Goal: Task Accomplishment & Management: Complete application form

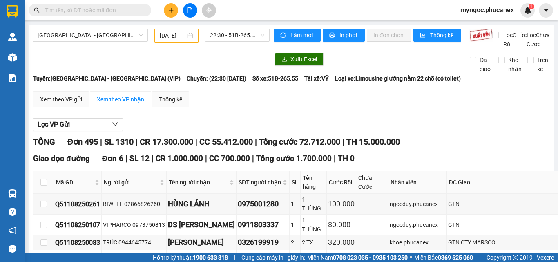
scroll to position [2492, 0]
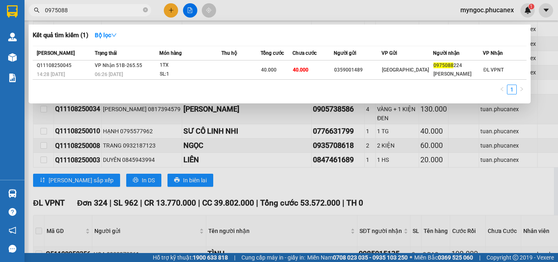
type input "0975088"
click at [146, 10] on icon "close-circle" at bounding box center [145, 9] width 5 height 5
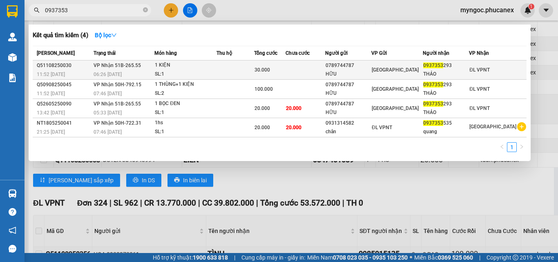
type input "0937353"
click at [225, 66] on td at bounding box center [234, 69] width 37 height 19
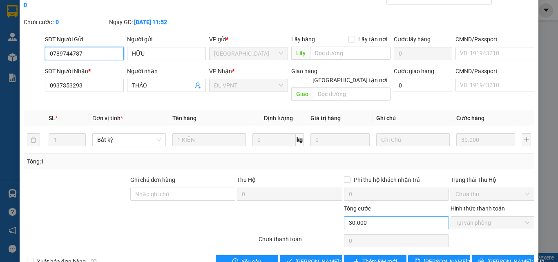
type input "0789744787"
type input "HỮU"
type input "0937353293"
type input "THẢO"
type input "30.000"
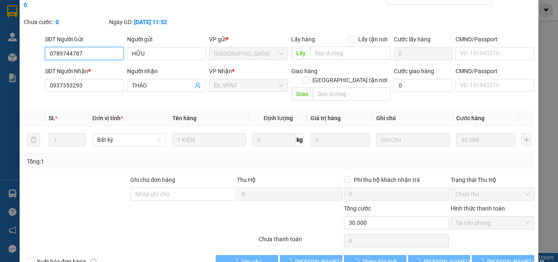
scroll to position [42, 0]
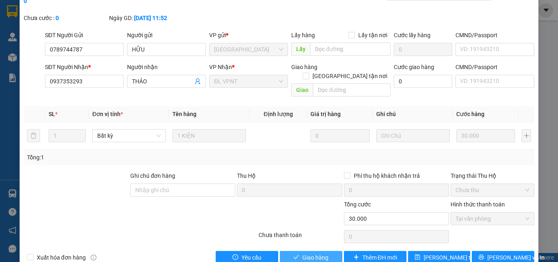
click at [310, 253] on span "Giao hàng" at bounding box center [315, 257] width 26 height 9
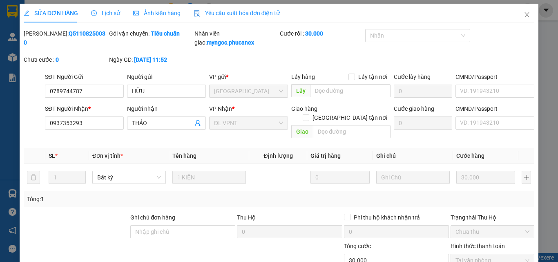
scroll to position [0, 0]
click at [525, 15] on icon "close" at bounding box center [527, 15] width 4 height 5
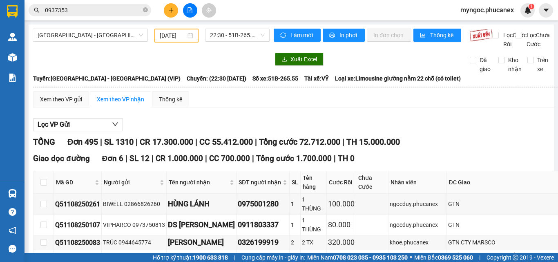
click at [521, 14] on div "myngoc.phucanex 1" at bounding box center [494, 10] width 81 height 14
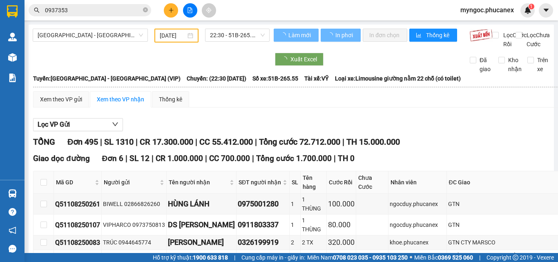
click at [80, 8] on input "0937353" at bounding box center [93, 10] width 96 height 9
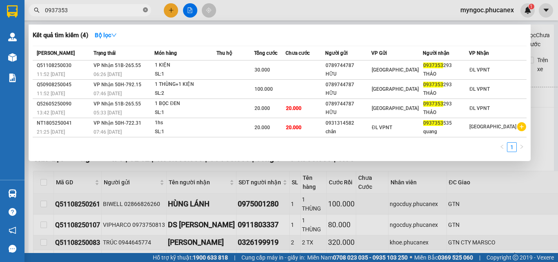
click at [145, 11] on icon "close-circle" at bounding box center [145, 9] width 5 height 5
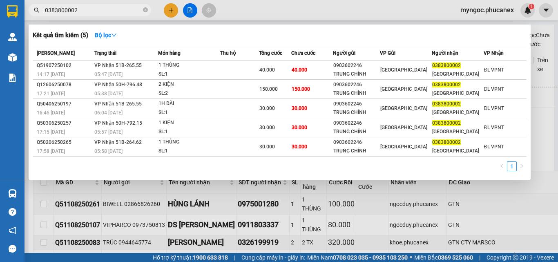
type input "0383800002"
click at [145, 10] on icon "close-circle" at bounding box center [145, 9] width 5 height 5
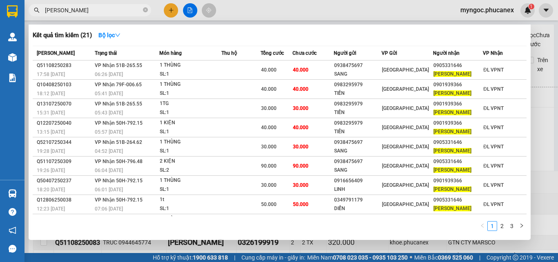
type input "[PERSON_NAME]"
click at [144, 9] on icon "close-circle" at bounding box center [145, 9] width 5 height 5
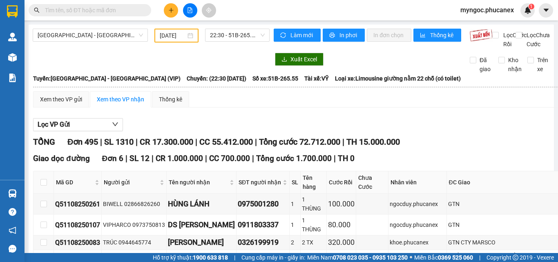
click at [127, 9] on input "text" at bounding box center [93, 10] width 96 height 9
paste input "355852450"
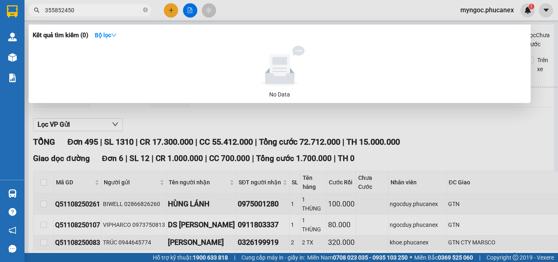
click at [46, 9] on input "355852450" at bounding box center [93, 10] width 96 height 9
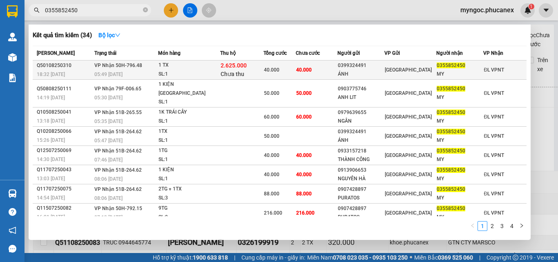
type input "0355852450"
click at [368, 71] on div "ÁNH" at bounding box center [361, 74] width 46 height 9
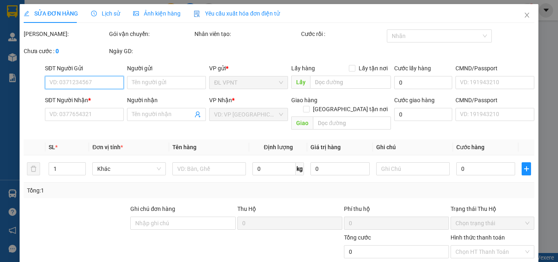
type input "0399324491"
type input "ÁNH"
type input "0355852450"
type input "MY"
type input "2.625.000"
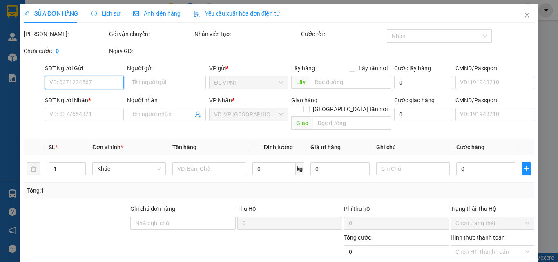
type input "40.000"
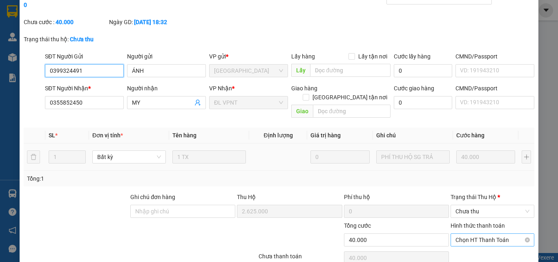
scroll to position [59, 0]
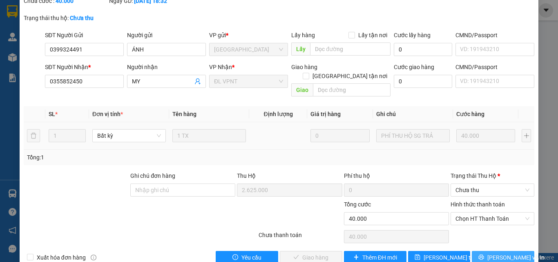
click at [493, 253] on span "[PERSON_NAME] và In" at bounding box center [515, 257] width 57 height 9
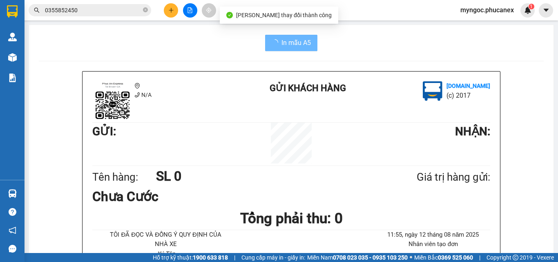
scroll to position [82, 0]
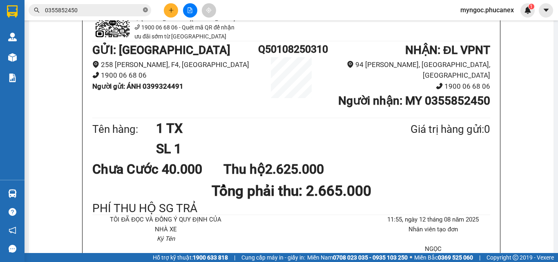
click at [145, 9] on icon "close-circle" at bounding box center [145, 9] width 5 height 5
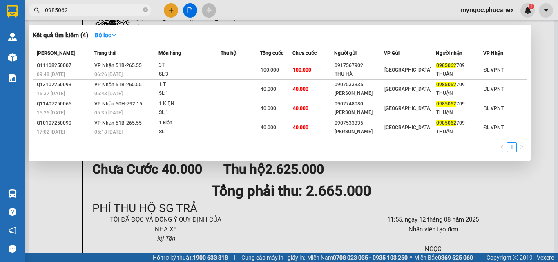
type input "0985062"
click at [146, 11] on icon "close-circle" at bounding box center [145, 9] width 5 height 5
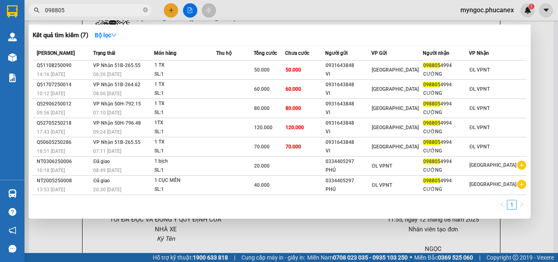
type input "098805"
click at [145, 9] on icon "close-circle" at bounding box center [145, 9] width 5 height 5
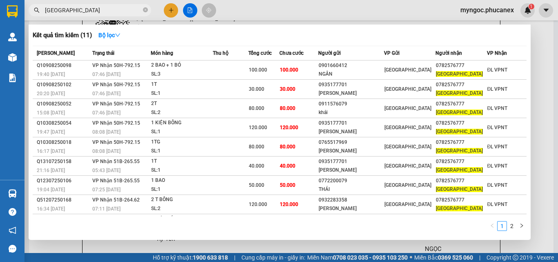
type input "[GEOGRAPHIC_DATA]"
